Goal: Navigation & Orientation: Find specific page/section

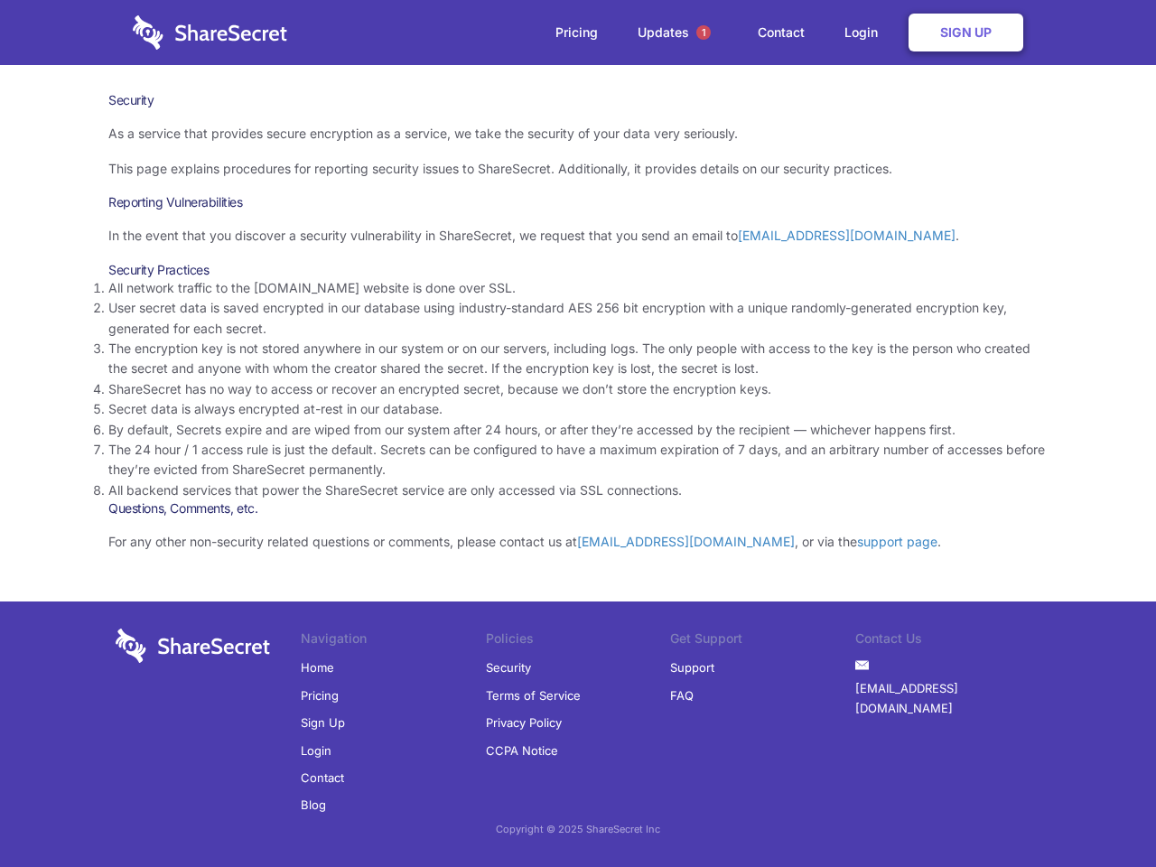
click at [578, 434] on li "By default, Secrets expire and are wiped from our system after 24 hours, or aft…" at bounding box center [577, 430] width 939 height 20
click at [704, 33] on span "1" at bounding box center [703, 32] width 14 height 14
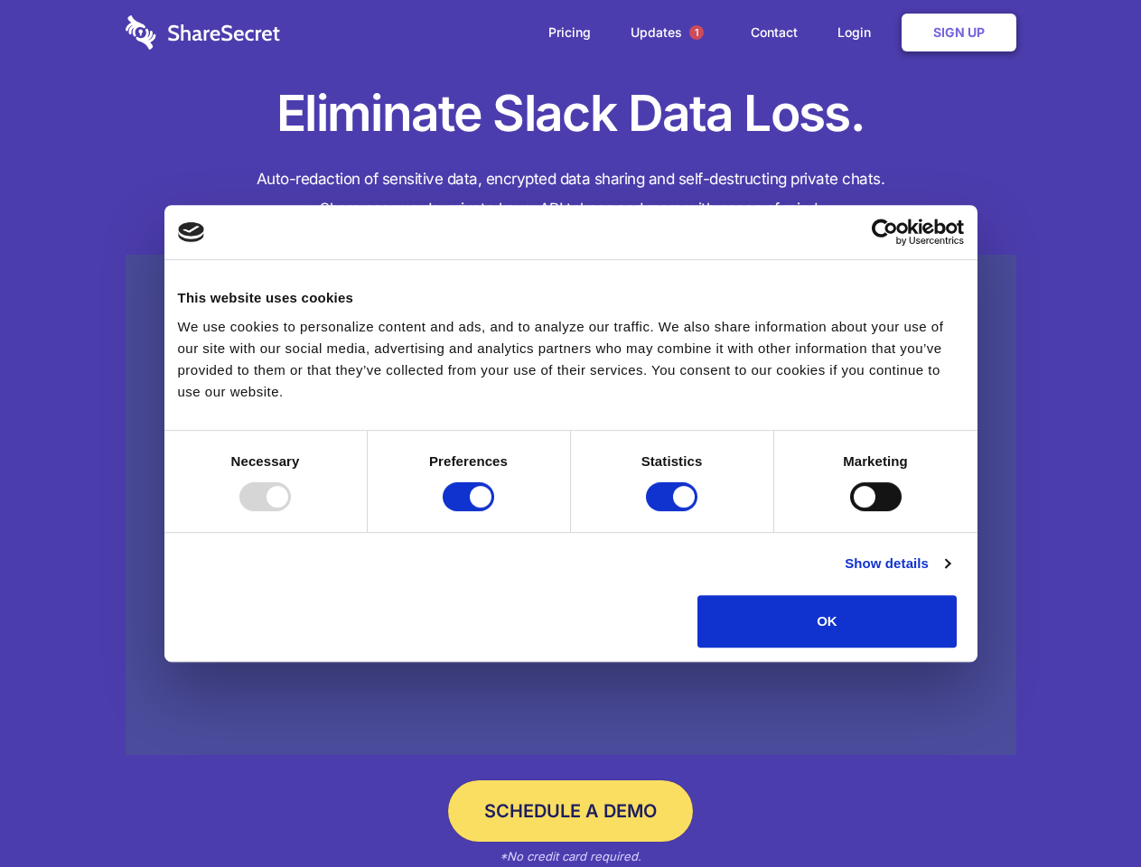
click at [291, 511] on div at bounding box center [264, 496] width 51 height 29
click at [494, 511] on input "Preferences" at bounding box center [468, 496] width 51 height 29
checkbox input "false"
click at [674, 511] on input "Statistics" at bounding box center [671, 496] width 51 height 29
checkbox input "false"
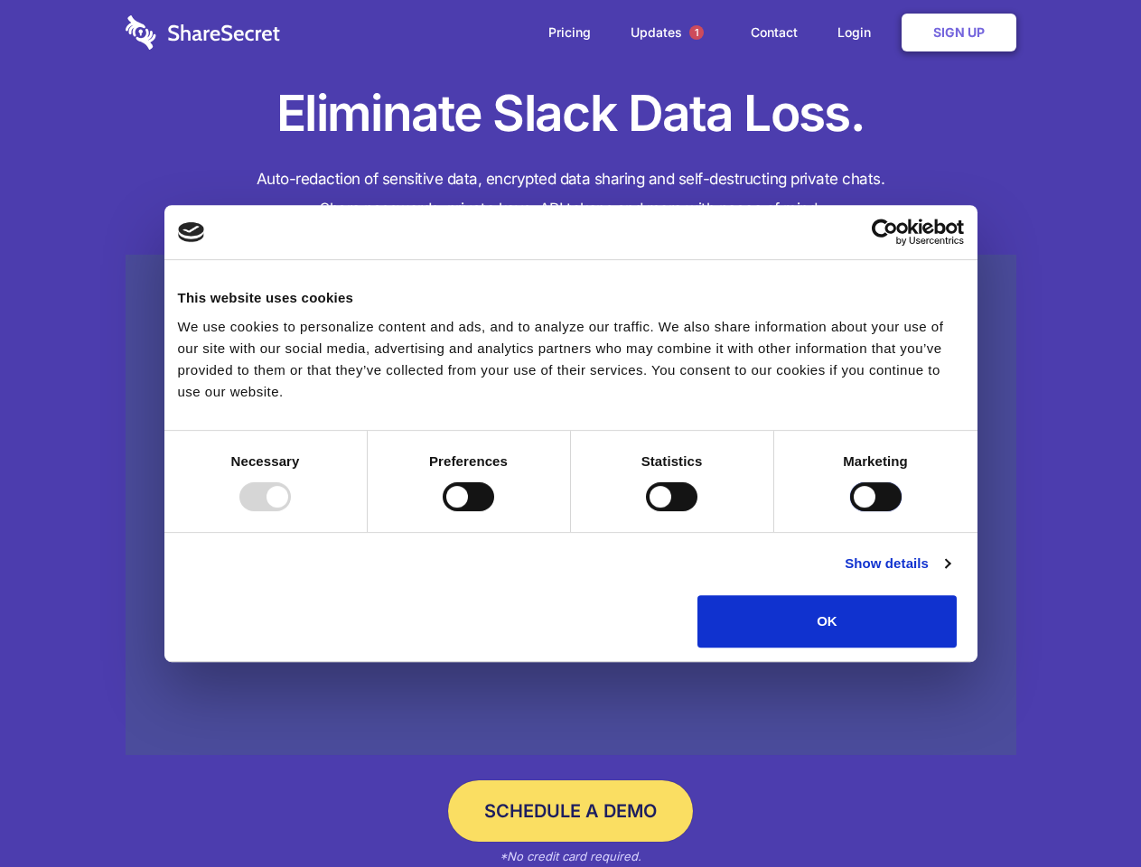
click at [850, 511] on input "Marketing" at bounding box center [875, 496] width 51 height 29
checkbox input "true"
click at [949, 574] on link "Show details" at bounding box center [896, 564] width 105 height 22
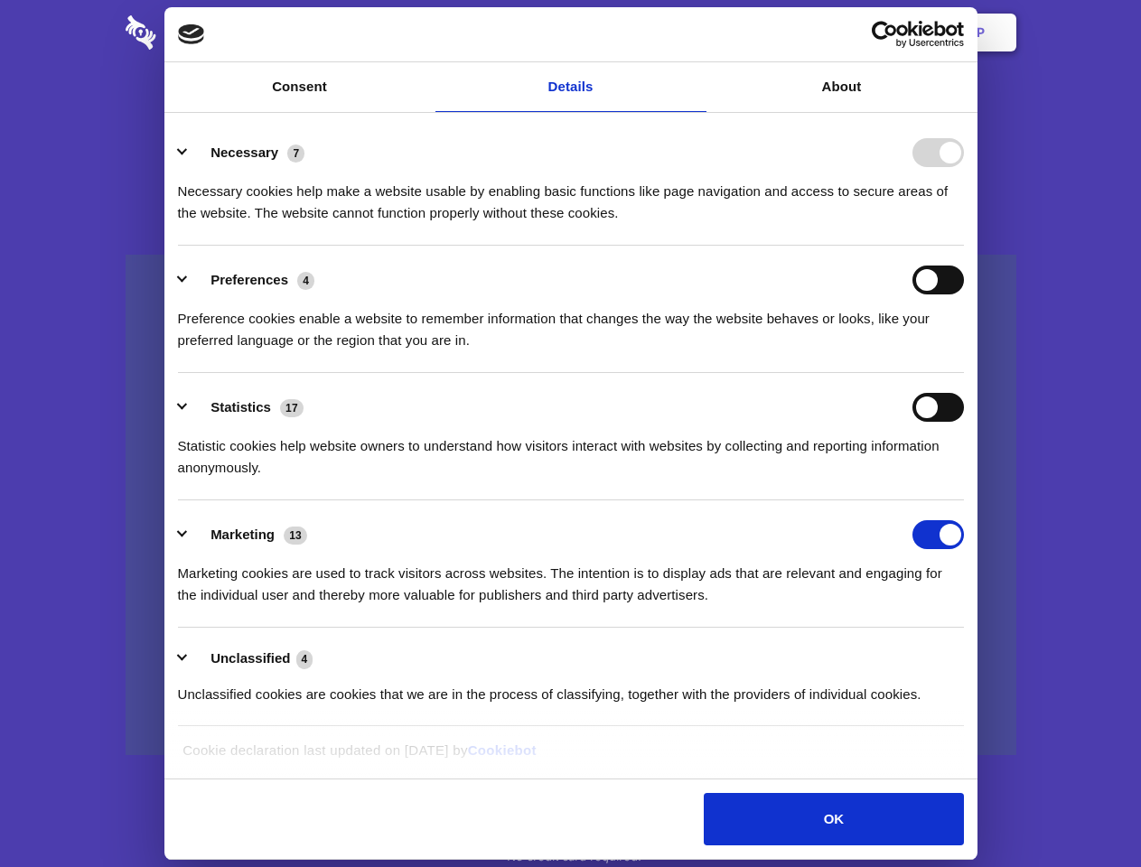
click at [964, 373] on li "Preferences 4 Preference cookies enable a website to remember information that …" at bounding box center [571, 309] width 786 height 127
click at [695, 33] on span "1" at bounding box center [696, 32] width 14 height 14
